Goal: Check status: Check status

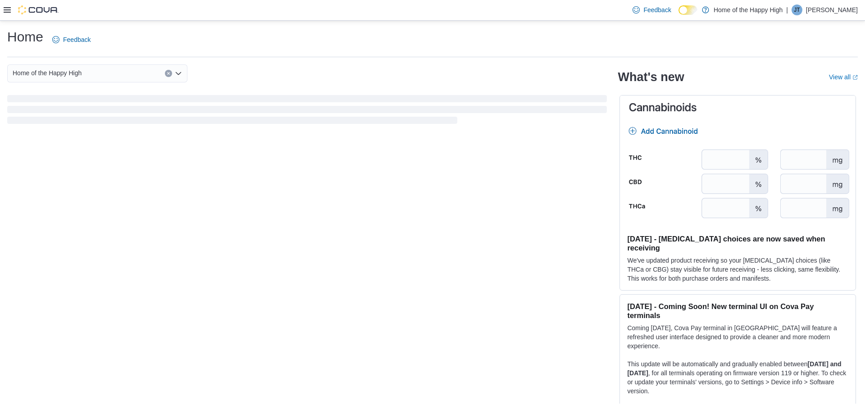
click at [7, 8] on icon at bounding box center [7, 9] width 7 height 5
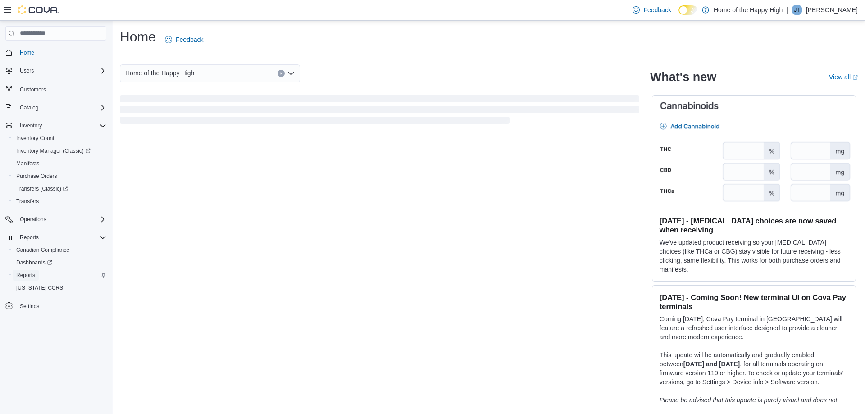
click at [24, 274] on span "Reports" at bounding box center [25, 275] width 19 height 7
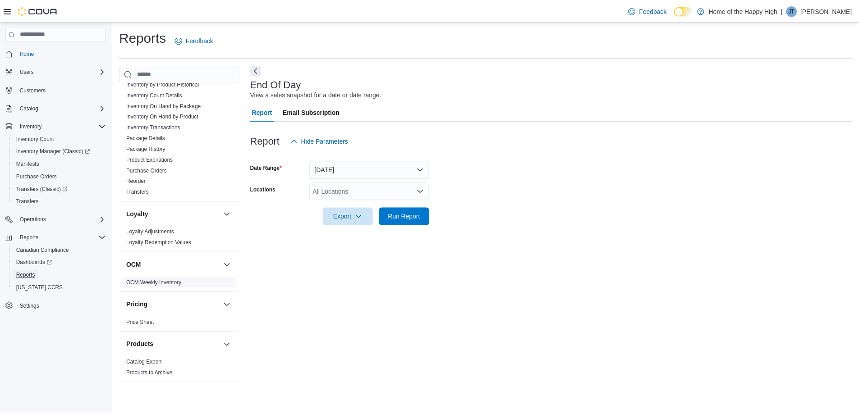
scroll to position [361, 0]
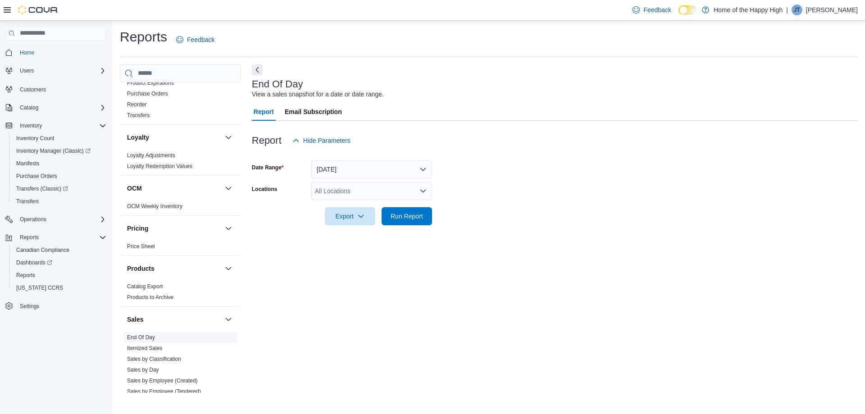
click at [152, 340] on link "End Of Day" at bounding box center [141, 337] width 28 height 6
drag, startPoint x: 367, startPoint y: 188, endPoint x: 375, endPoint y: 191, distance: 8.0
click at [367, 188] on div "All Locations" at bounding box center [371, 191] width 121 height 18
type input "********"
click at [374, 204] on span "[GEOGRAPHIC_DATA] - [GEOGRAPHIC_DATA] - Fire & Flower" at bounding box center [439, 206] width 180 height 9
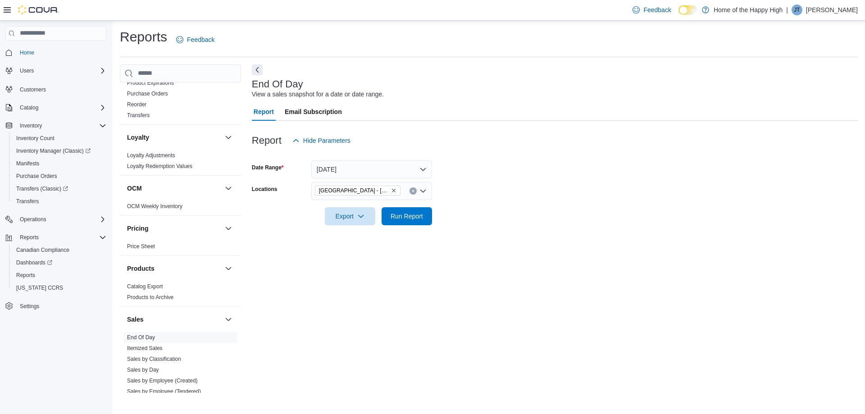
drag, startPoint x: 490, startPoint y: 199, endPoint x: 489, endPoint y: 206, distance: 6.9
click at [490, 199] on form "Date Range [DATE] Locations [GEOGRAPHIC_DATA] - [GEOGRAPHIC_DATA] - Fire & Flow…" at bounding box center [555, 188] width 606 height 76
click at [408, 223] on span "Run Report" at bounding box center [407, 216] width 40 height 18
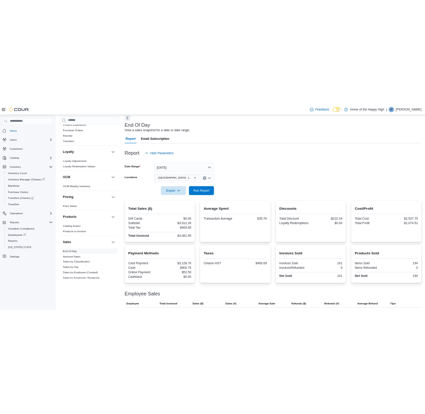
scroll to position [101, 0]
